Goal: Task Accomplishment & Management: Manage account settings

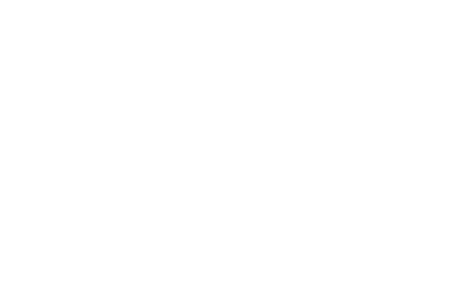
click at [366, 39] on body at bounding box center [236, 151] width 473 height 303
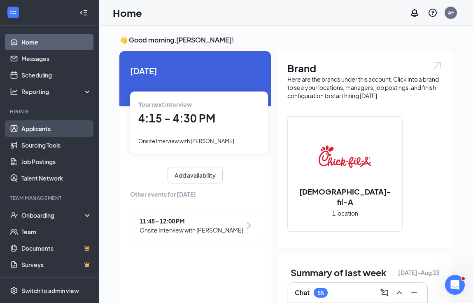
click at [40, 126] on link "Applicants" at bounding box center [56, 128] width 70 height 16
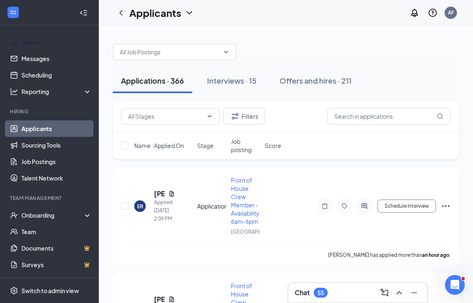
drag, startPoint x: 30, startPoint y: 44, endPoint x: 99, endPoint y: 154, distance: 129.8
click at [30, 44] on link "Home" at bounding box center [56, 42] width 70 height 16
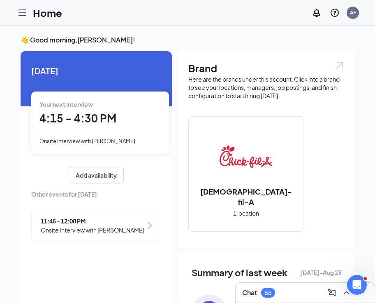
click at [20, 13] on icon "Hamburger" at bounding box center [22, 13] width 10 height 10
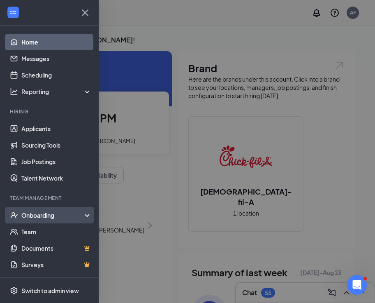
click at [40, 217] on div "Onboarding" at bounding box center [52, 215] width 63 height 8
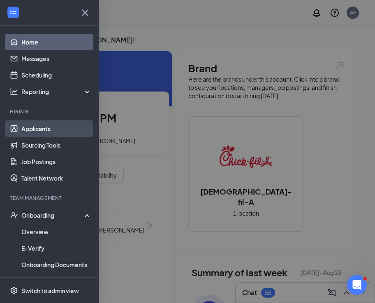
click at [37, 128] on link "Applicants" at bounding box center [56, 128] width 70 height 16
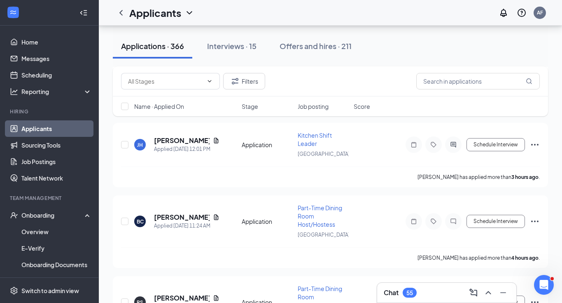
scroll to position [429, 0]
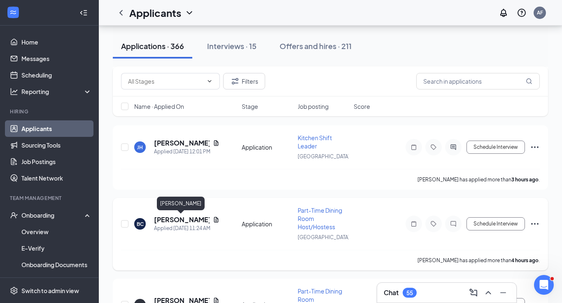
click at [178, 220] on h5 "[PERSON_NAME]" at bounding box center [182, 219] width 56 height 9
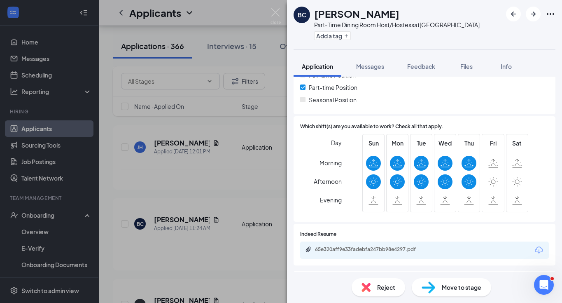
scroll to position [299, 0]
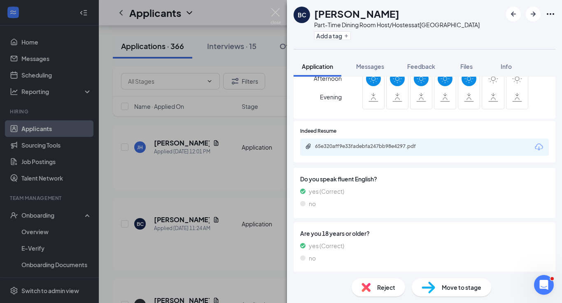
click at [208, 178] on div "BC [PERSON_NAME] Part-Time Dining Room Host/Hostess at [GEOGRAPHIC_DATA] Add a …" at bounding box center [281, 151] width 562 height 303
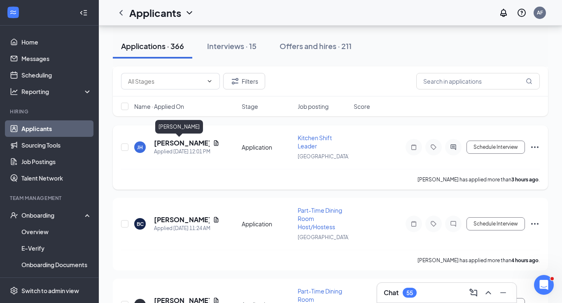
click at [179, 142] on h5 "[PERSON_NAME]" at bounding box center [182, 142] width 56 height 9
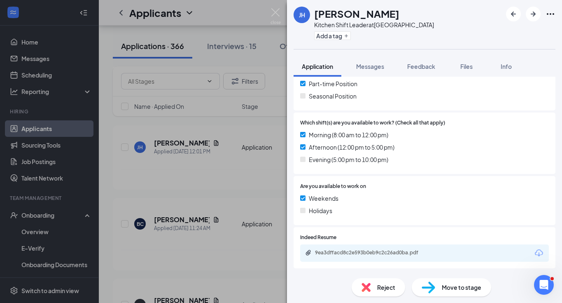
scroll to position [197, 0]
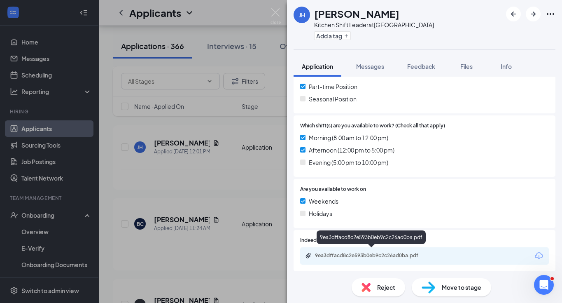
click at [363, 252] on div "9ea3dffacd8c2e593b0eb9c2c26ad0ba.pdf" at bounding box center [372, 255] width 115 height 7
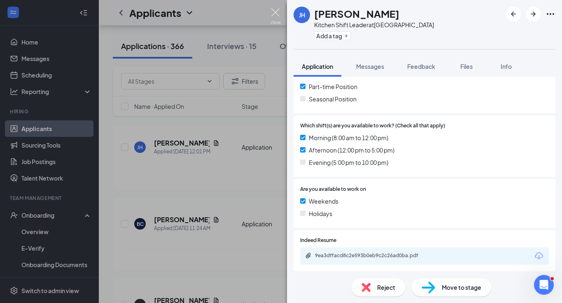
click at [275, 15] on img at bounding box center [275, 16] width 10 height 16
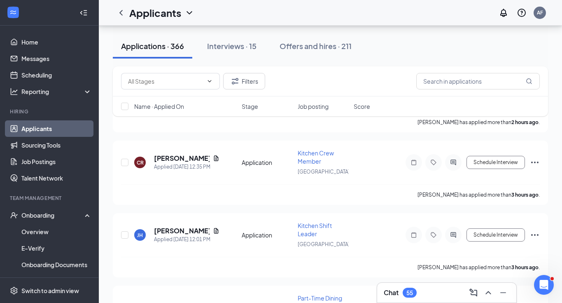
scroll to position [341, 0]
click at [179, 156] on h5 "[PERSON_NAME]" at bounding box center [182, 158] width 56 height 9
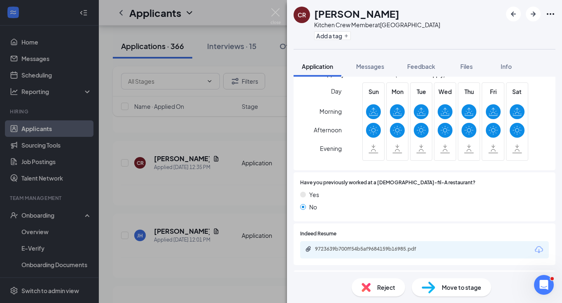
scroll to position [279, 0]
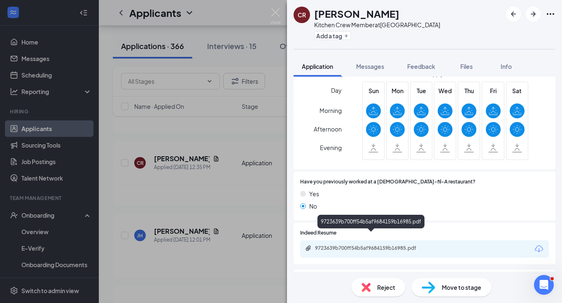
click at [368, 245] on div "9723639b700ff54b5af9684159b16985.pdf" at bounding box center [372, 248] width 115 height 7
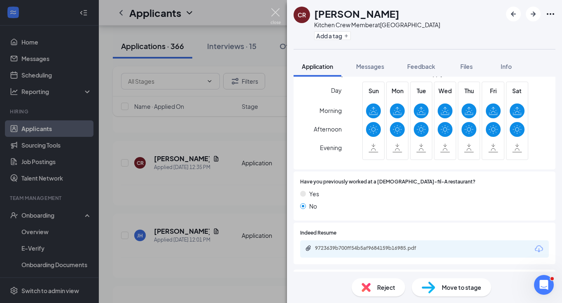
click at [270, 17] on div "CR [PERSON_NAME] Kitchen Crew Member at [GEOGRAPHIC_DATA] Add a tag Application…" at bounding box center [281, 151] width 562 height 303
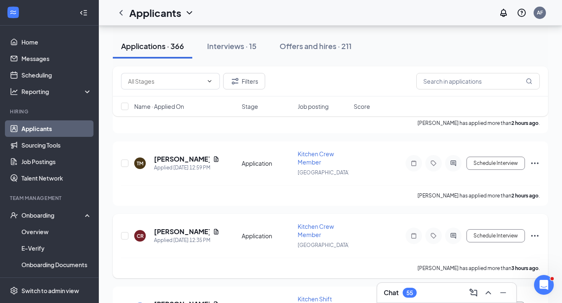
scroll to position [267, 0]
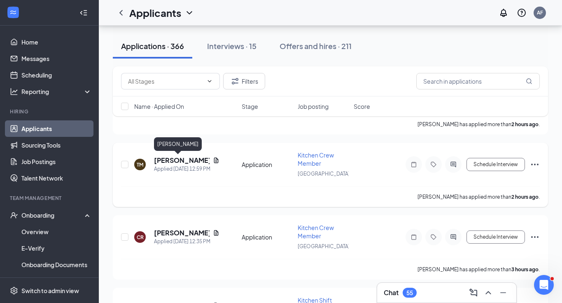
click at [173, 157] on h5 "[PERSON_NAME]" at bounding box center [182, 160] width 56 height 9
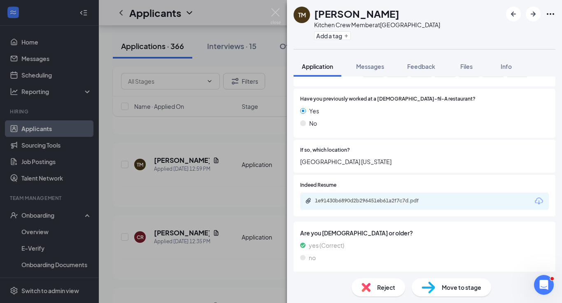
scroll to position [330, 0]
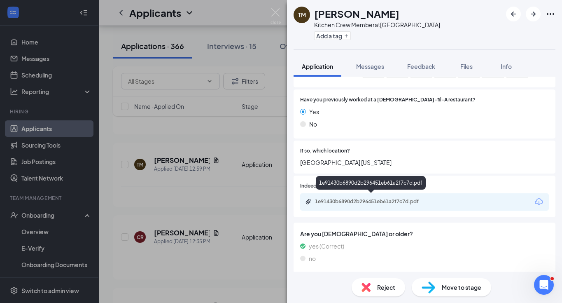
click at [369, 198] on div "1e91430b6890d2b296451eb61a2f7c7d.pdf" at bounding box center [372, 201] width 115 height 7
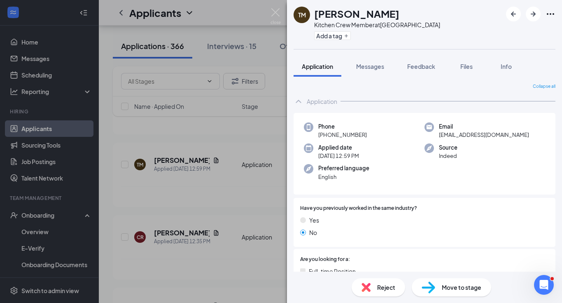
scroll to position [0, 0]
click at [275, 12] on img at bounding box center [275, 16] width 10 height 16
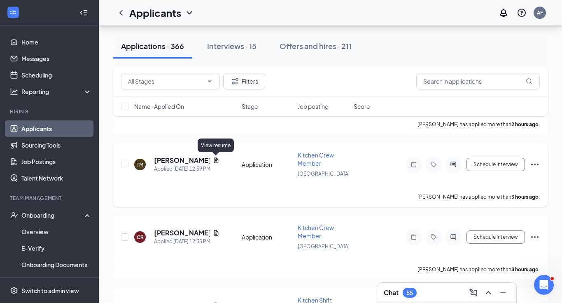
click at [217, 160] on icon "Document" at bounding box center [216, 159] width 5 height 5
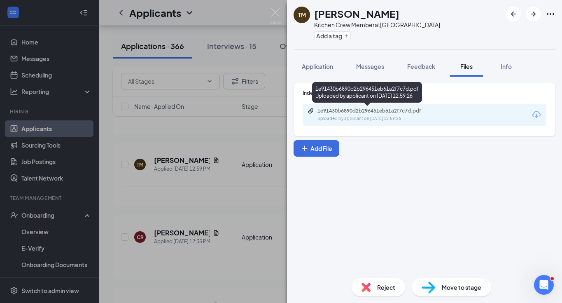
click at [363, 112] on div "1e91430b6890d2b296451eb61a2f7c7d.pdf" at bounding box center [374, 110] width 115 height 7
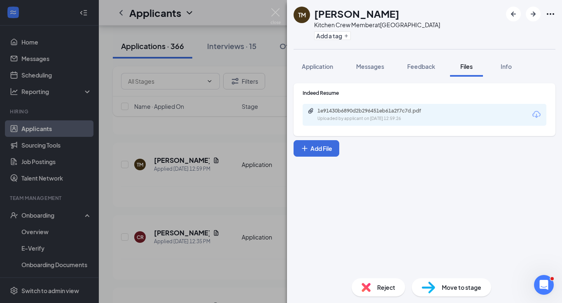
click at [272, 16] on img at bounding box center [275, 16] width 10 height 16
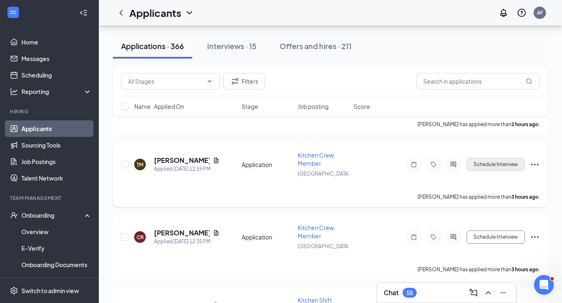
click at [473, 163] on button "Schedule Interview" at bounding box center [495, 164] width 58 height 13
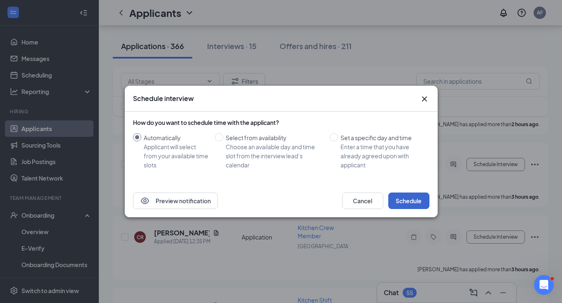
click at [411, 201] on button "Schedule" at bounding box center [408, 200] width 41 height 16
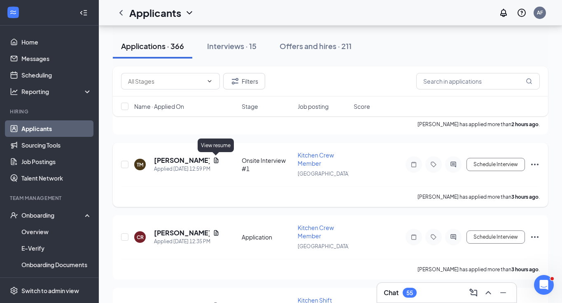
click at [215, 158] on icon "Document" at bounding box center [216, 159] width 5 height 5
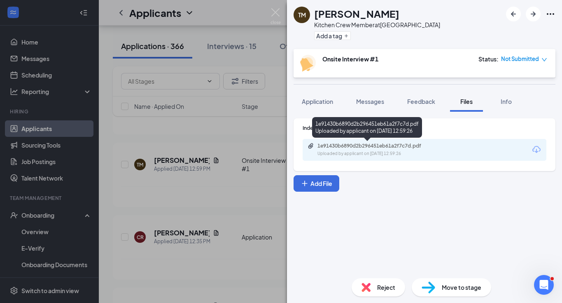
click at [328, 144] on div "1e91430b6890d2b296451eb61a2f7c7d.pdf" at bounding box center [374, 145] width 115 height 7
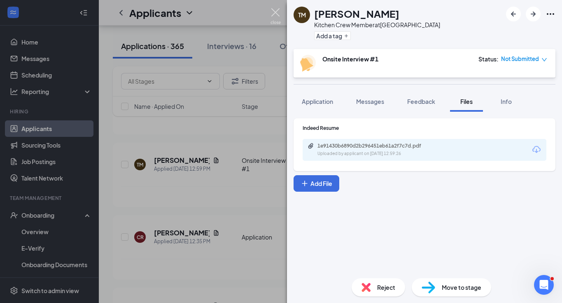
click at [274, 16] on img at bounding box center [275, 16] width 10 height 16
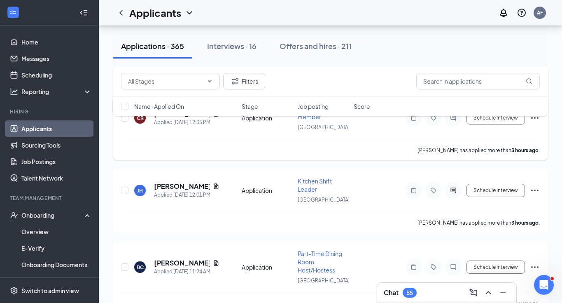
scroll to position [354, 0]
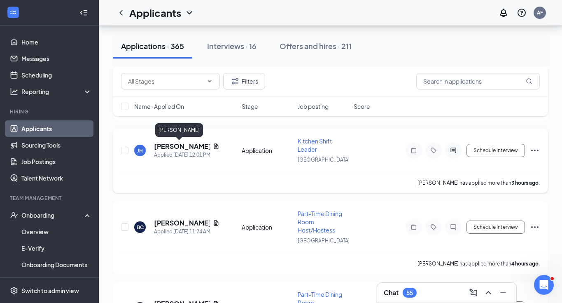
click at [171, 147] on h5 "[PERSON_NAME]" at bounding box center [182, 146] width 56 height 9
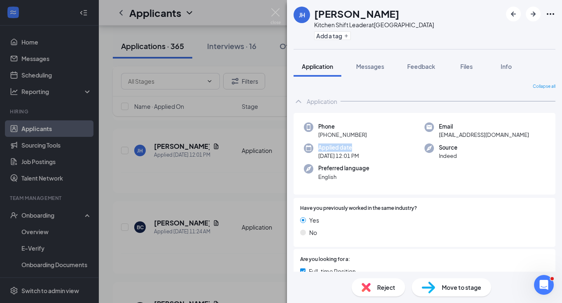
click at [228, 150] on div "[PERSON_NAME] [PERSON_NAME] Kitchen Shift Leader at [GEOGRAPHIC_DATA] Add a tag…" at bounding box center [281, 151] width 562 height 303
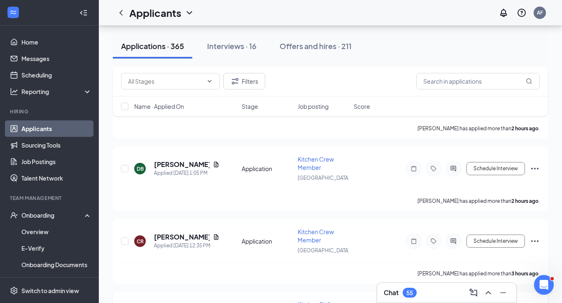
scroll to position [187, 0]
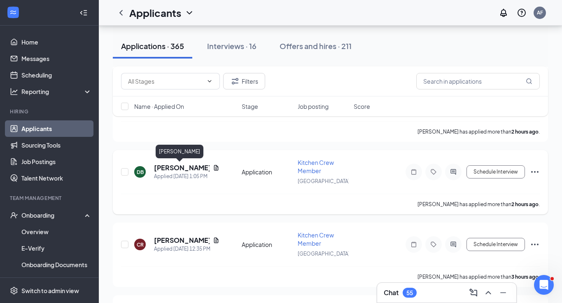
click at [175, 164] on h5 "[PERSON_NAME]" at bounding box center [182, 167] width 56 height 9
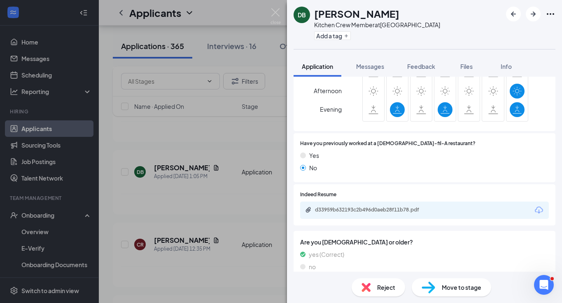
scroll to position [287, 0]
click at [241, 142] on div "DB [PERSON_NAME] Kitchen Crew Member at [GEOGRAPHIC_DATA] Add a tag Application…" at bounding box center [281, 151] width 562 height 303
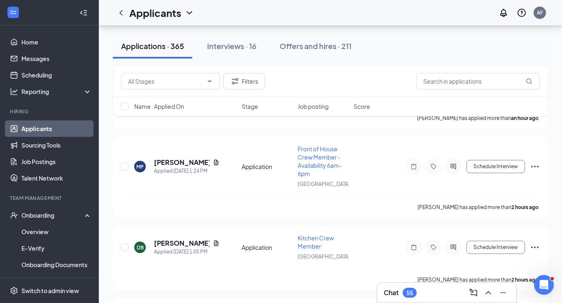
scroll to position [104, 0]
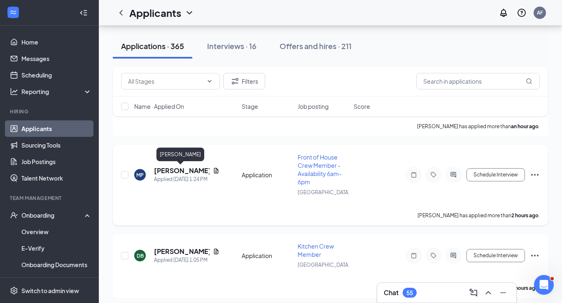
click at [170, 169] on h5 "[PERSON_NAME]" at bounding box center [182, 170] width 56 height 9
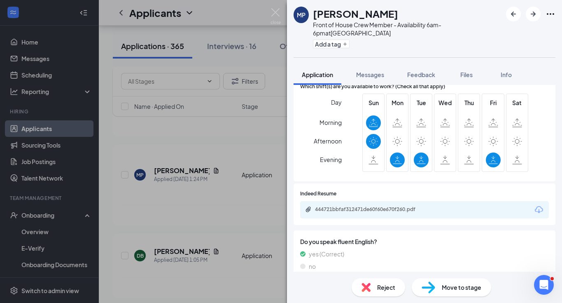
scroll to position [330, 0]
click at [205, 173] on div "MP [PERSON_NAME] Front of House Crew Member - Availability 6am-6pm at [GEOGRAPH…" at bounding box center [281, 151] width 562 height 303
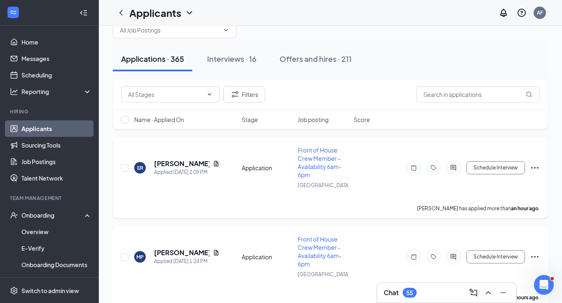
scroll to position [21, 0]
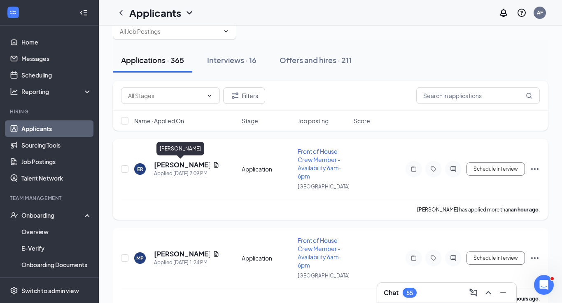
click at [182, 164] on h5 "[PERSON_NAME]" at bounding box center [182, 164] width 56 height 9
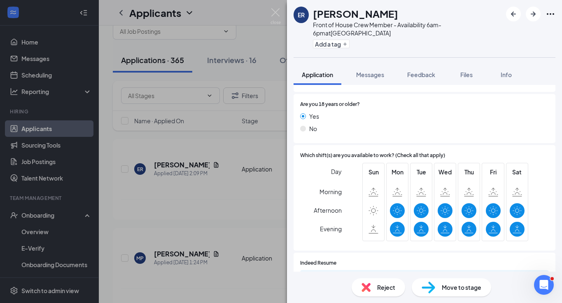
scroll to position [275, 0]
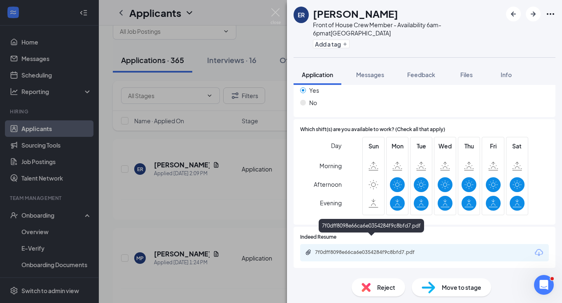
click at [372, 249] on div "7f0dff8098e66ca6e0354284f9c8bfd7.pdf" at bounding box center [372, 252] width 115 height 7
click at [275, 16] on img at bounding box center [275, 16] width 10 height 16
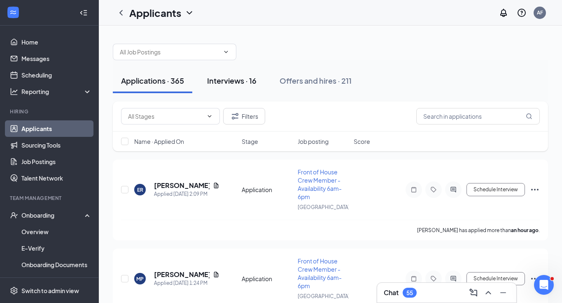
click at [237, 78] on div "Interviews · 16" at bounding box center [231, 80] width 49 height 10
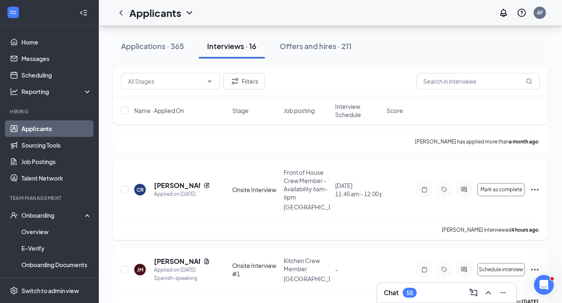
scroll to position [1117, 0]
click at [473, 185] on icon "Ellipses" at bounding box center [535, 190] width 10 height 10
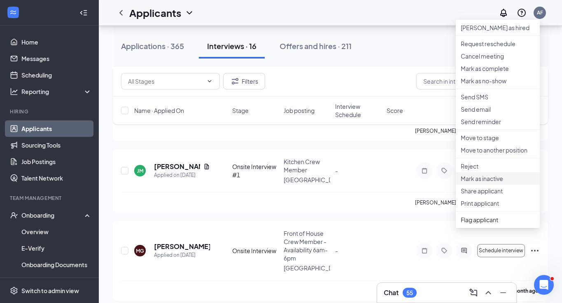
scroll to position [964, 0]
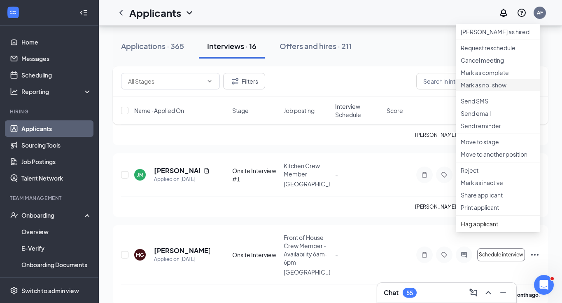
click at [473, 89] on p "Mark as no-show" at bounding box center [498, 85] width 74 height 8
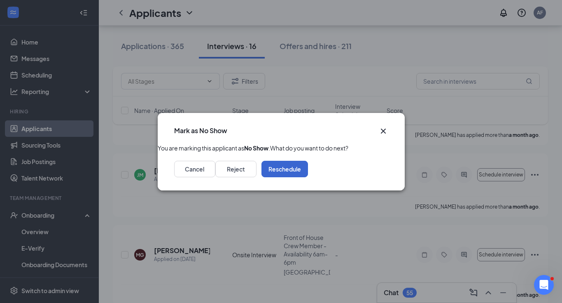
click at [308, 176] on button "Reschedule" at bounding box center [284, 169] width 47 height 16
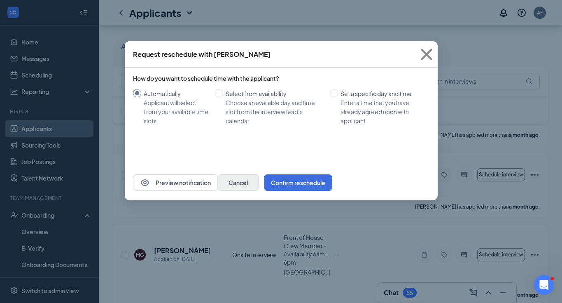
click at [259, 184] on button "Cancel" at bounding box center [238, 182] width 41 height 16
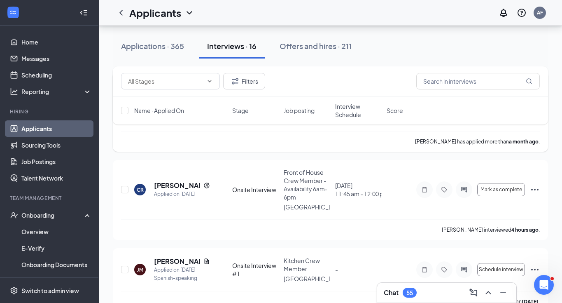
scroll to position [1117, 0]
click at [473, 189] on icon "Ellipses" at bounding box center [534, 190] width 7 height 2
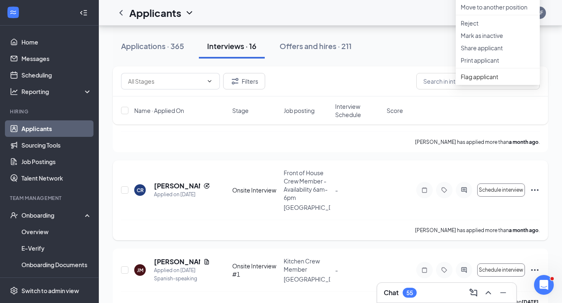
click at [418, 183] on div "CR [PERSON_NAME] Applied on [DATE] Onsite Interview Front of House Crew Member …" at bounding box center [330, 193] width 419 height 51
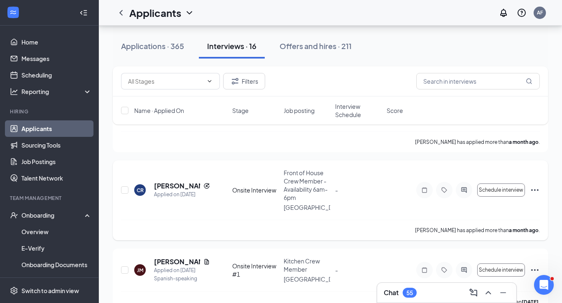
click at [473, 189] on icon "Ellipses" at bounding box center [534, 190] width 7 height 2
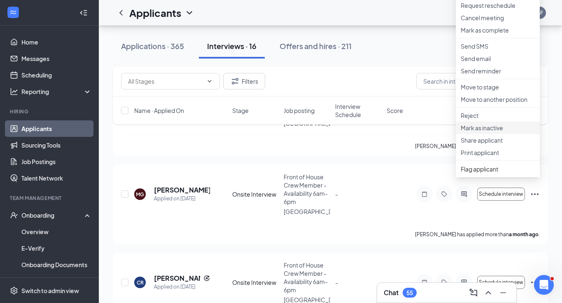
scroll to position [1024, 0]
click at [473, 120] on p "Reject" at bounding box center [498, 116] width 74 height 8
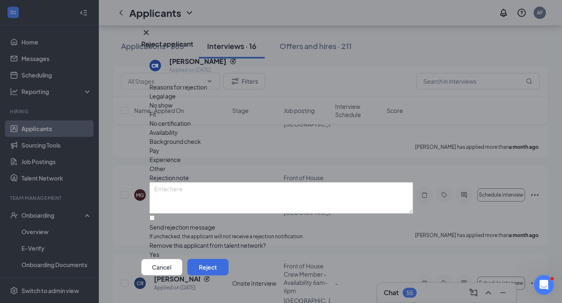
click at [172, 107] on span "No show" at bounding box center [160, 104] width 23 height 9
click at [228, 261] on button "Reject" at bounding box center [207, 266] width 41 height 16
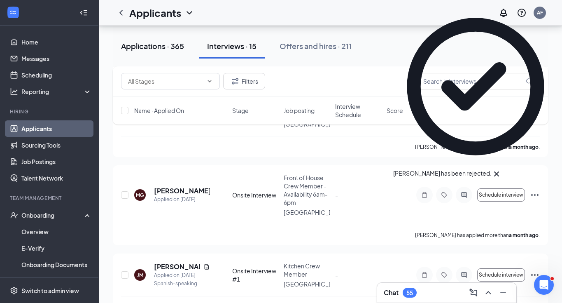
click at [176, 47] on div "Applications · 365" at bounding box center [152, 46] width 63 height 10
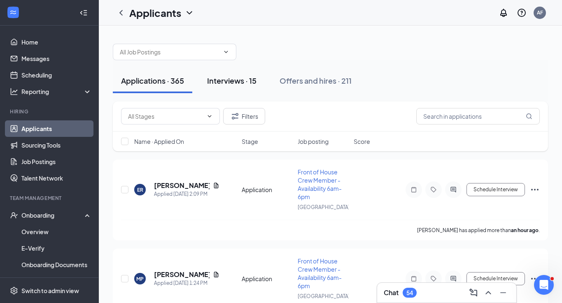
click at [223, 85] on div "Interviews · 15" at bounding box center [231, 80] width 49 height 10
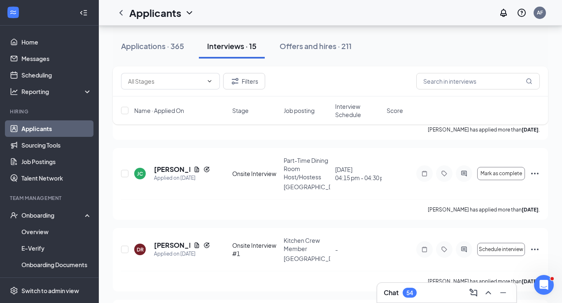
scroll to position [116, 0]
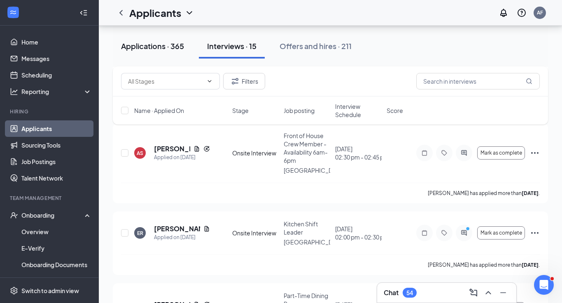
click at [154, 39] on button "Applications · 365" at bounding box center [152, 46] width 79 height 25
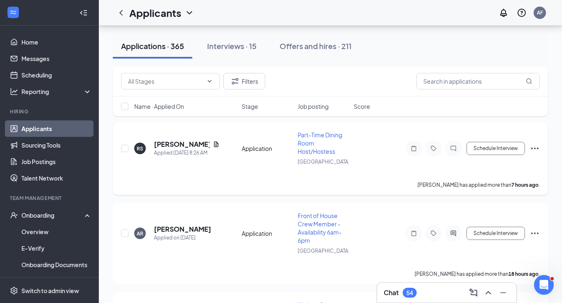
scroll to position [535, 0]
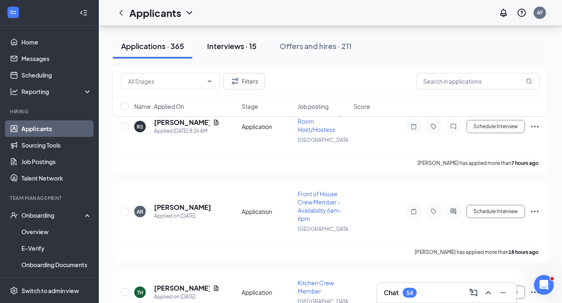
click at [232, 41] on div "Interviews · 15" at bounding box center [231, 46] width 49 height 10
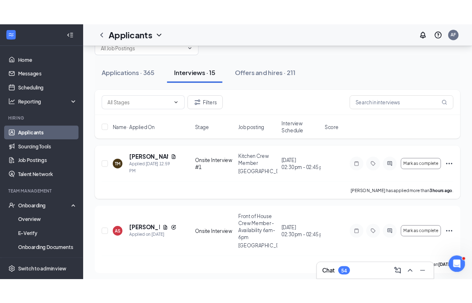
scroll to position [25, 0]
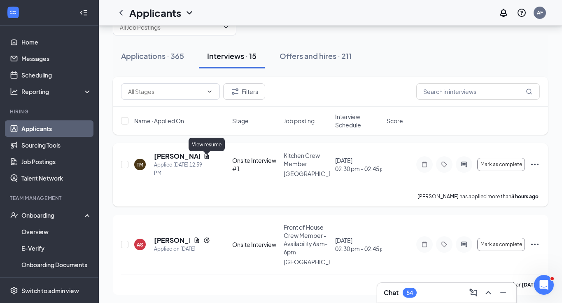
click at [206, 159] on icon "Document" at bounding box center [206, 156] width 7 height 7
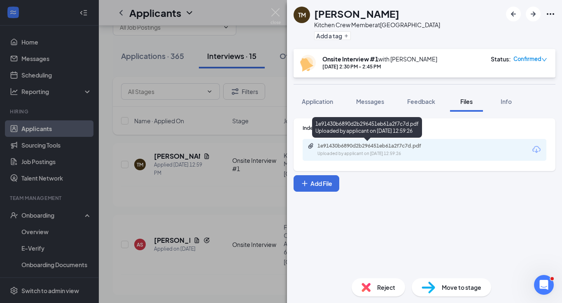
click at [360, 147] on div "1e91430b6890d2b296451eb61a2f7c7d.pdf" at bounding box center [374, 145] width 115 height 7
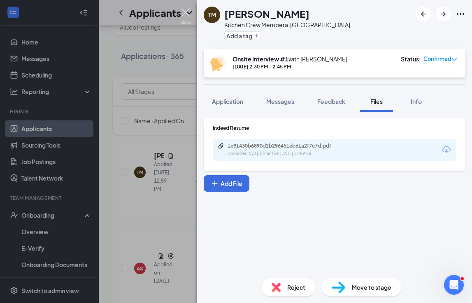
click at [187, 14] on img at bounding box center [186, 16] width 10 height 16
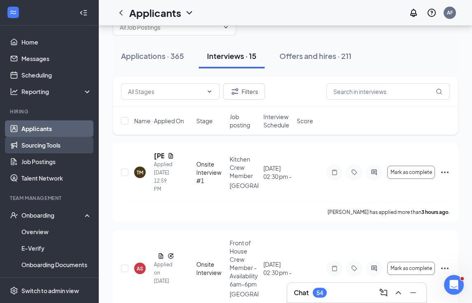
click at [35, 146] on link "Sourcing Tools" at bounding box center [56, 145] width 70 height 16
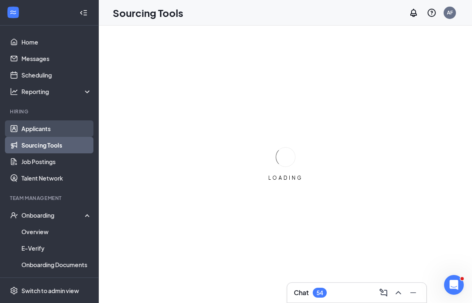
click at [42, 131] on link "Applicants" at bounding box center [56, 128] width 70 height 16
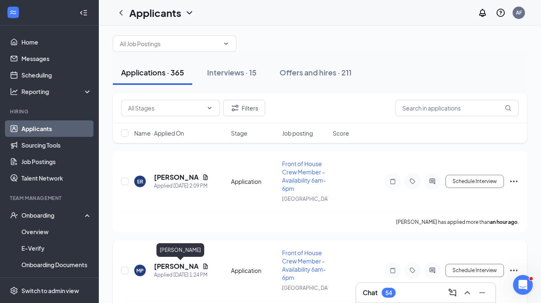
scroll to position [5, 0]
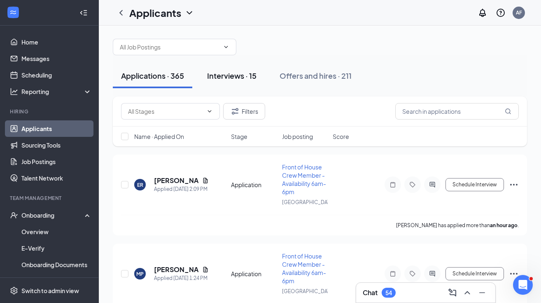
click at [239, 84] on button "Interviews · 15" at bounding box center [232, 75] width 66 height 25
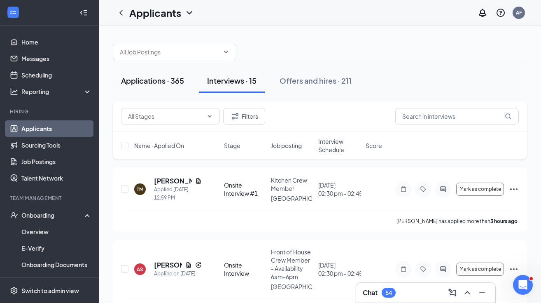
click at [139, 84] on div "Applications · 365" at bounding box center [152, 80] width 63 height 10
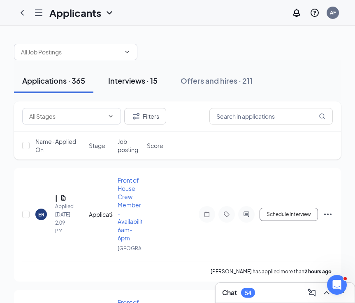
click at [130, 86] on button "Interviews · 15" at bounding box center [133, 80] width 66 height 25
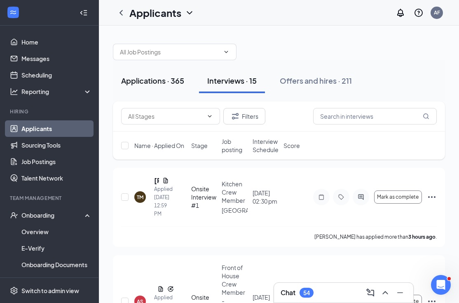
click at [154, 74] on button "Applications · 365" at bounding box center [152, 80] width 79 height 25
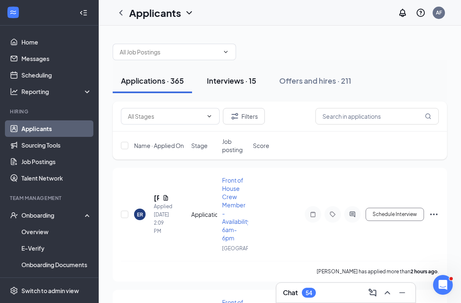
click at [238, 82] on div "Interviews · 15" at bounding box center [231, 80] width 49 height 10
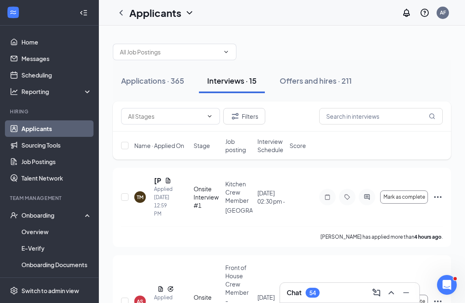
click at [82, 13] on icon "Collapse" at bounding box center [83, 13] width 8 height 8
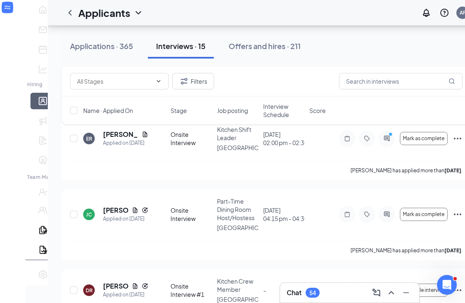
scroll to position [272, 0]
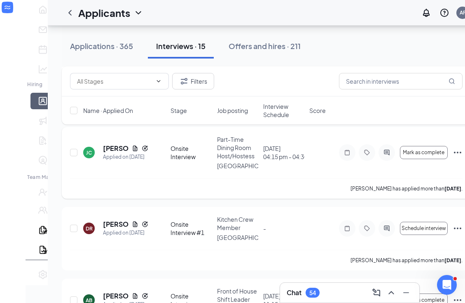
click at [452, 147] on icon "Ellipses" at bounding box center [457, 152] width 10 height 10
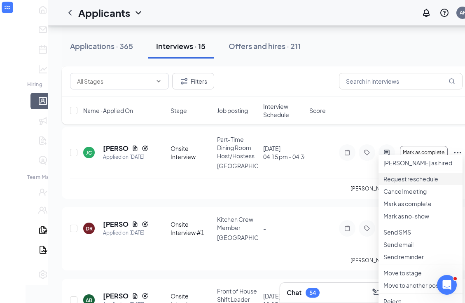
click at [408, 183] on p "Request reschedule" at bounding box center [420, 179] width 74 height 8
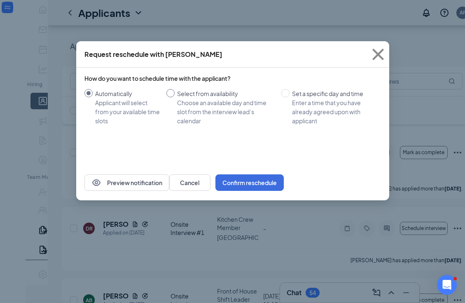
click at [173, 95] on span at bounding box center [170, 93] width 8 height 8
click at [173, 95] on input "Select from availability Choose an available day and time slot from the intervi…" at bounding box center [170, 93] width 8 height 8
radio input "true"
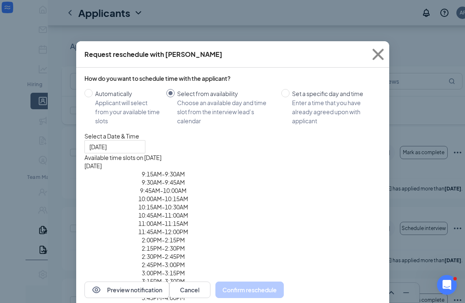
radio input "false"
type input "[DATE]"
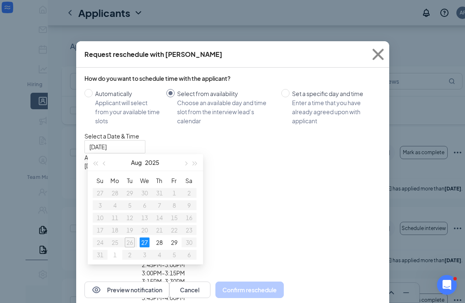
scroll to position [23, 0]
click at [242, 235] on div "2:00PM - 2:15PM" at bounding box center [163, 239] width 158 height 8
click at [284, 298] on button "Confirm reschedule" at bounding box center [249, 289] width 68 height 16
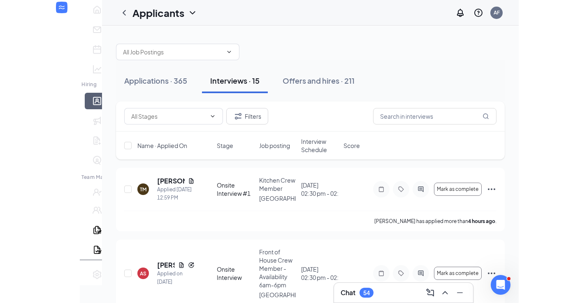
scroll to position [0, 0]
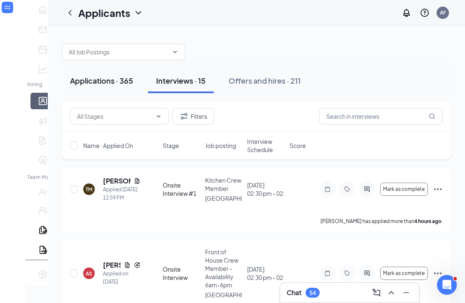
click at [91, 82] on div "Applications · 365" at bounding box center [101, 80] width 63 height 10
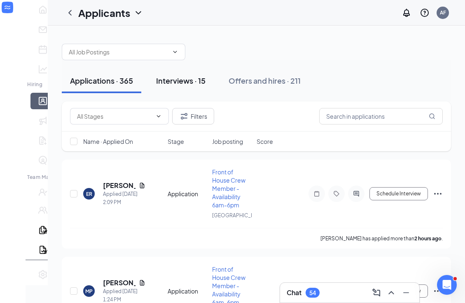
click at [165, 86] on button "Interviews · 15" at bounding box center [181, 80] width 66 height 25
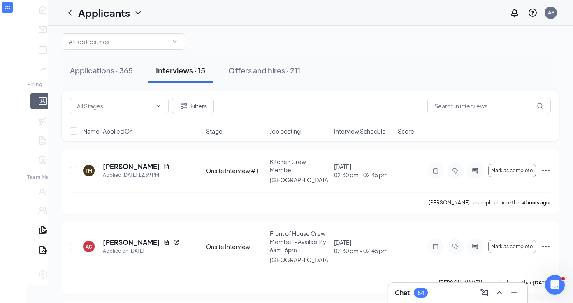
scroll to position [19, 0]
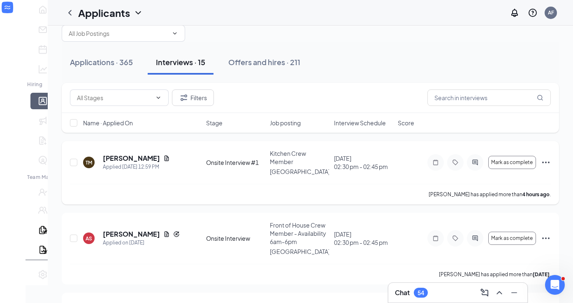
click at [284, 153] on span "Kitchen Crew Member" at bounding box center [288, 157] width 36 height 16
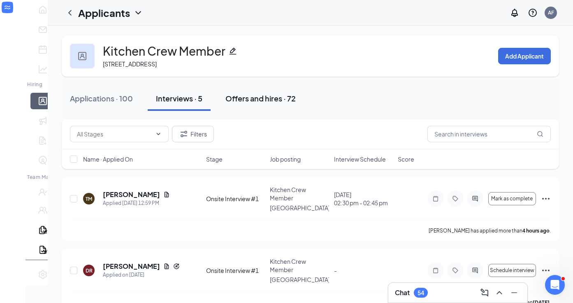
click at [251, 100] on div "Offers and hires · 72" at bounding box center [261, 98] width 70 height 10
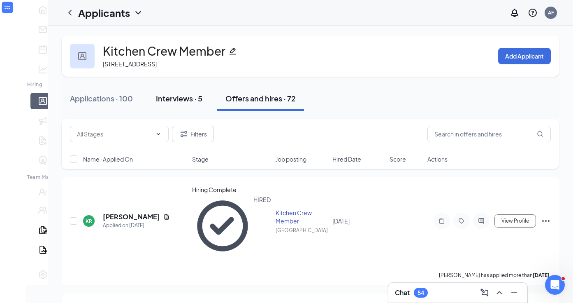
click at [156, 101] on div "Interviews · 5" at bounding box center [179, 98] width 47 height 10
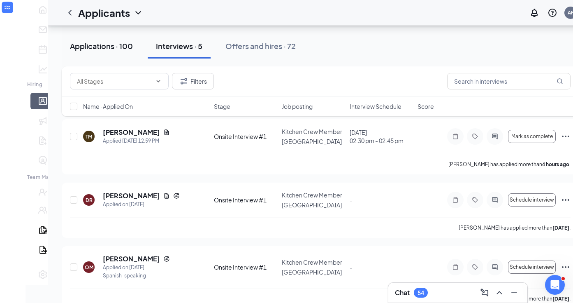
click at [108, 49] on div "Applications · 100" at bounding box center [101, 46] width 63 height 10
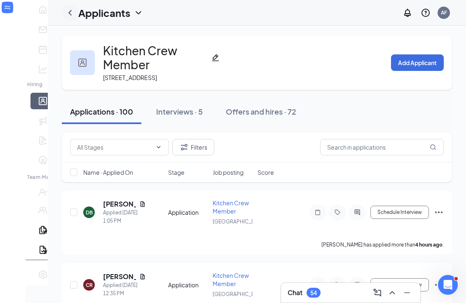
click at [65, 14] on icon "ChevronLeft" at bounding box center [70, 13] width 10 height 10
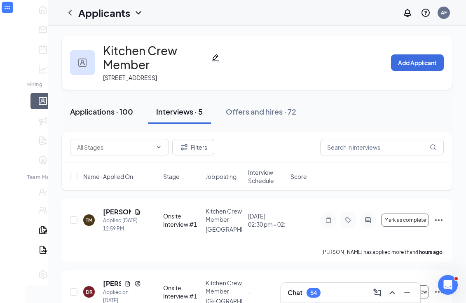
click at [93, 105] on button "Applications · 100" at bounding box center [101, 111] width 79 height 25
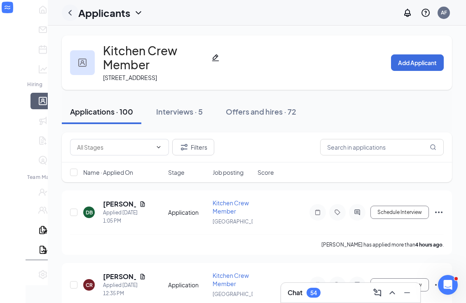
click at [65, 15] on icon "ChevronLeft" at bounding box center [70, 13] width 10 height 10
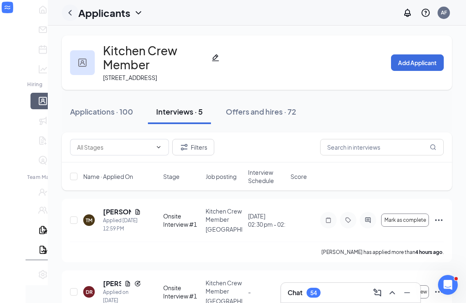
click at [65, 14] on icon "ChevronLeft" at bounding box center [70, 13] width 10 height 10
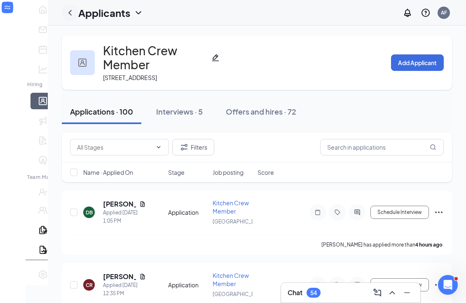
click at [65, 12] on icon "ChevronLeft" at bounding box center [70, 13] width 10 height 10
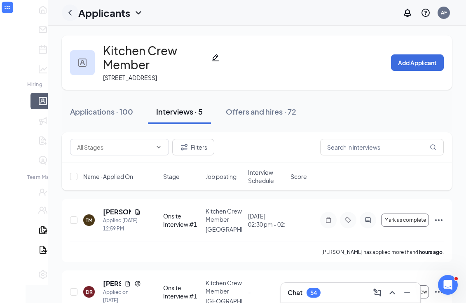
click at [65, 11] on icon "ChevronLeft" at bounding box center [70, 13] width 10 height 10
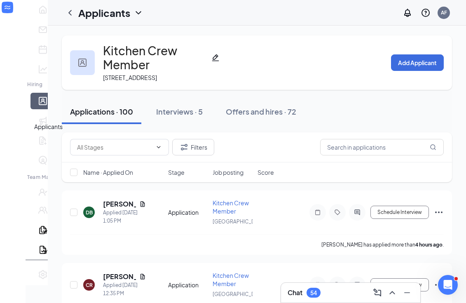
click at [51, 109] on link "Applicants" at bounding box center [55, 101] width 8 height 16
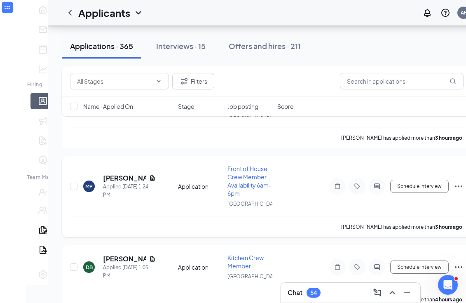
scroll to position [93, 0]
click at [150, 179] on icon "Document" at bounding box center [152, 177] width 5 height 5
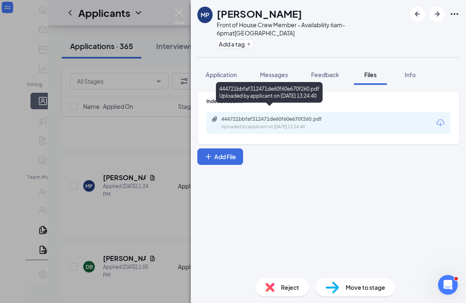
click at [282, 116] on div "444721bbfaf312471de60f60e670f260.pdf" at bounding box center [278, 119] width 115 height 7
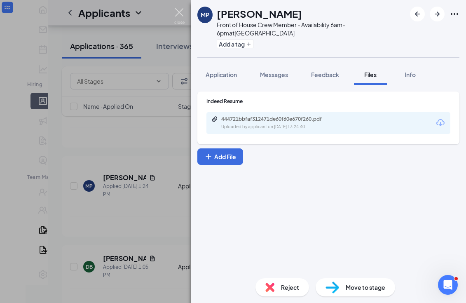
click at [175, 16] on img at bounding box center [179, 16] width 10 height 16
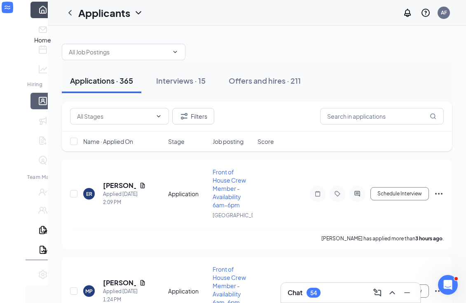
click at [51, 18] on link "Home" at bounding box center [55, 10] width 8 height 16
